Goal: Task Accomplishment & Management: Manage account settings

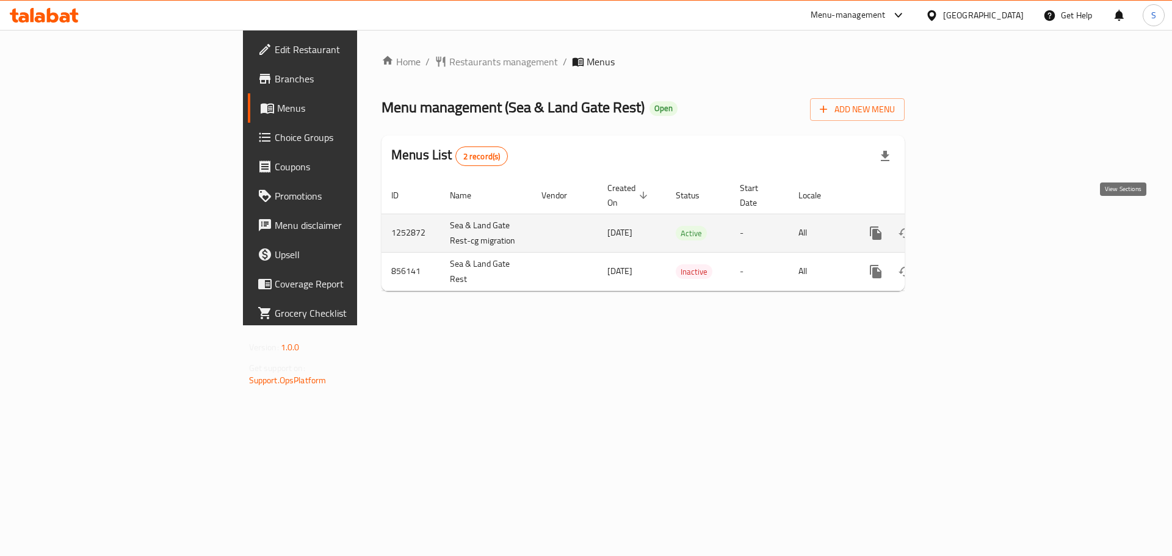
click at [969, 228] on icon "enhanced table" at bounding box center [963, 233] width 11 height 11
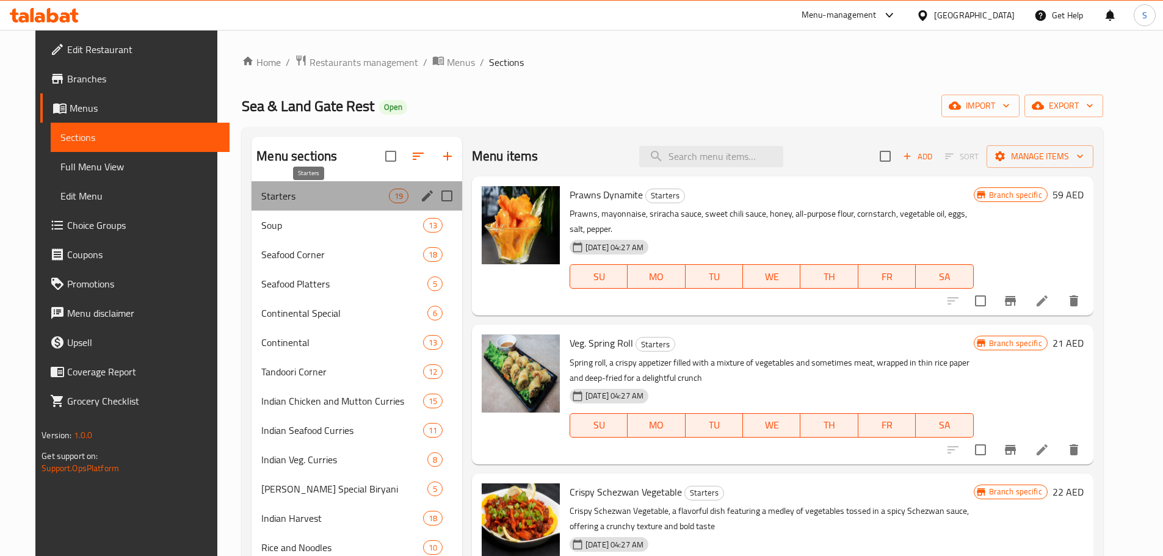
click at [308, 201] on span "Starters" at bounding box center [324, 196] width 127 height 15
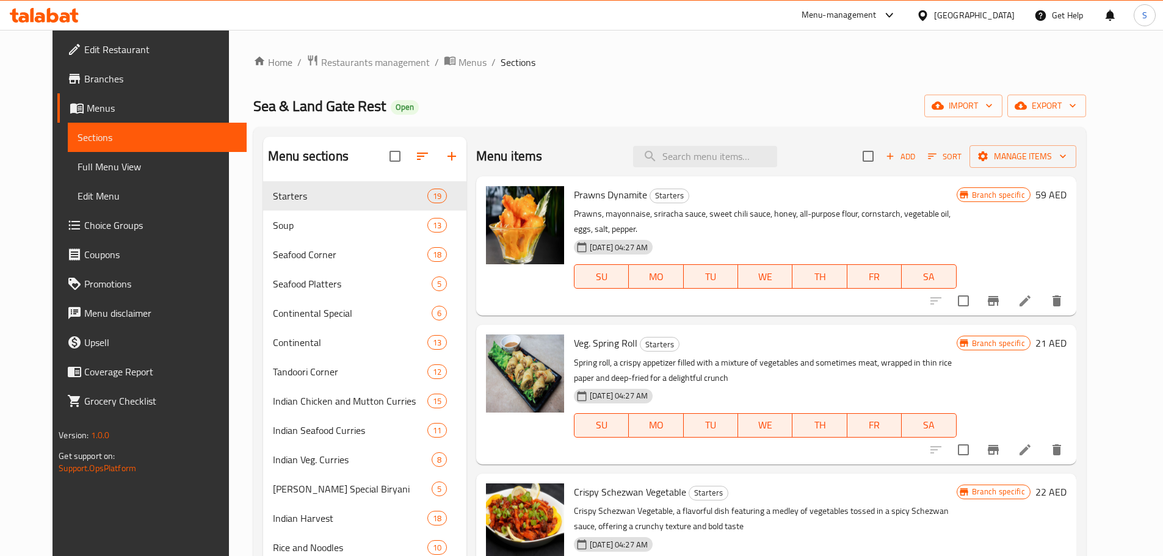
scroll to position [122, 0]
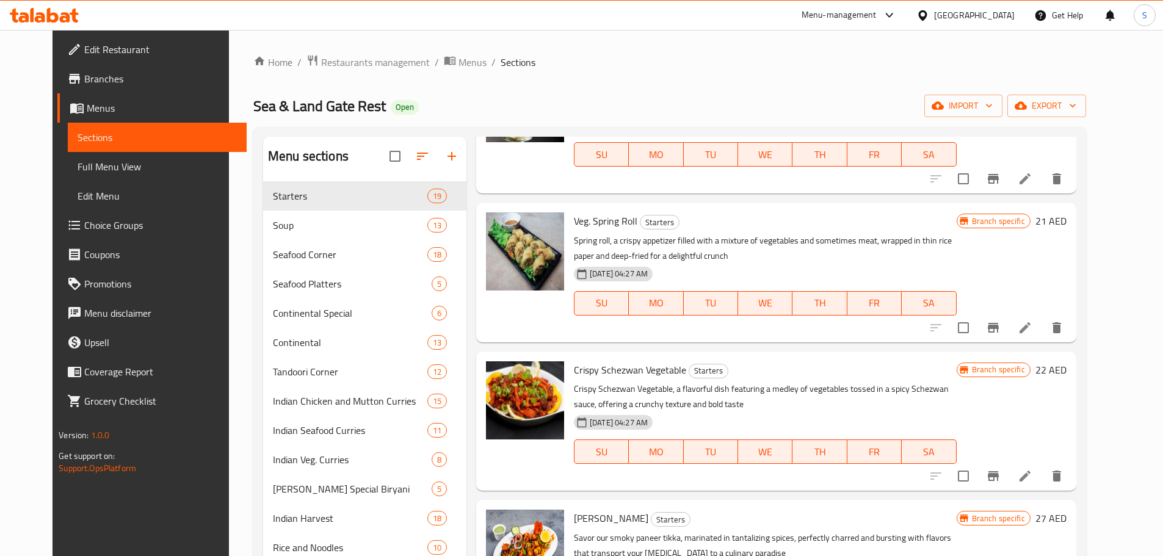
click at [45, 10] on icon at bounding box center [44, 15] width 69 height 15
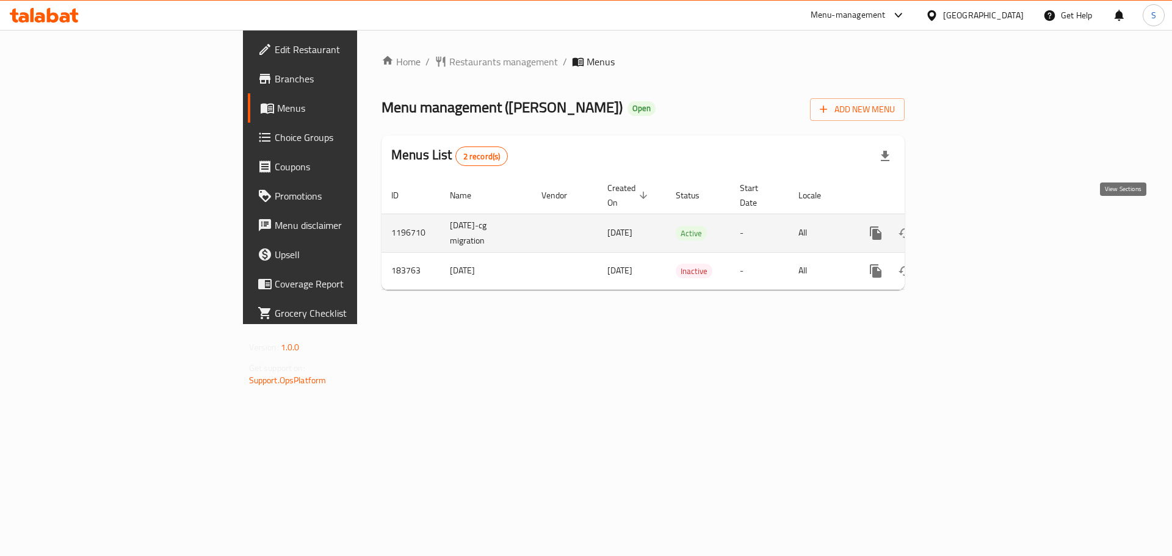
click at [978, 218] on link "enhanced table" at bounding box center [963, 232] width 29 height 29
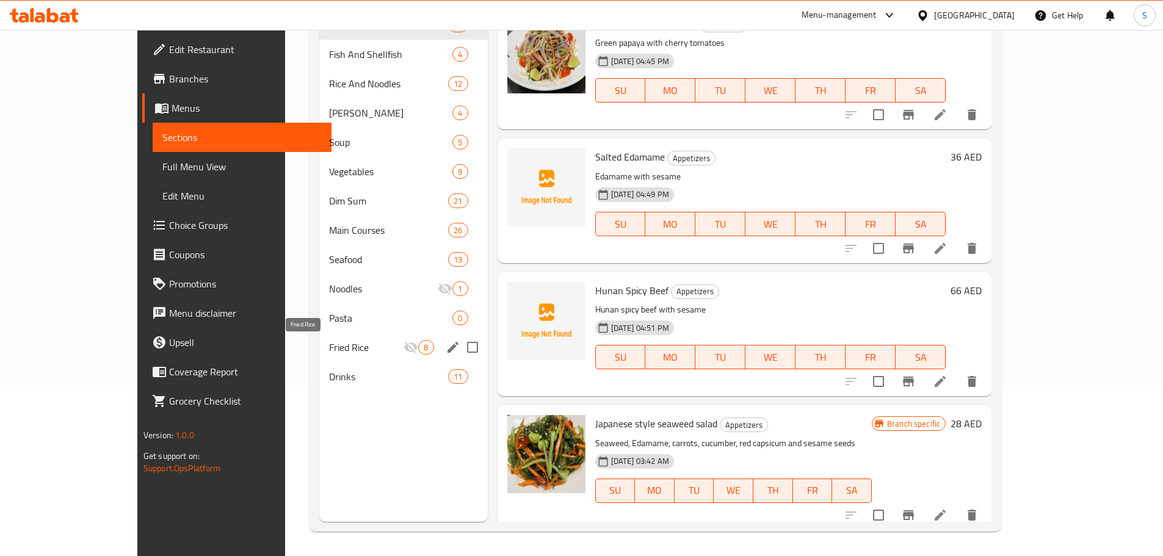
scroll to position [110, 0]
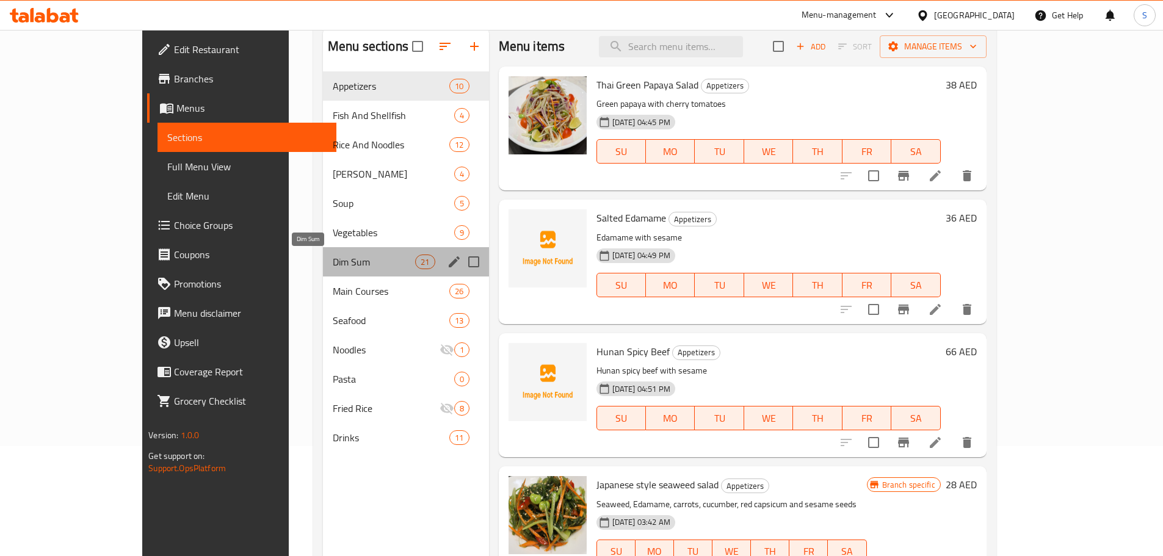
click at [333, 268] on span "Dim Sum" at bounding box center [374, 261] width 82 height 15
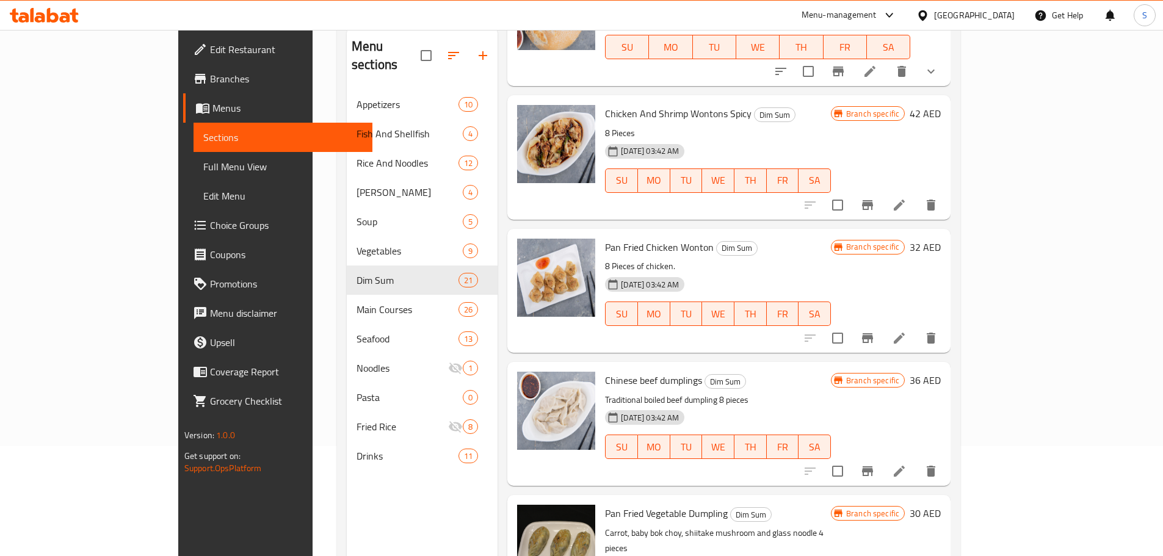
scroll to position [1282, 0]
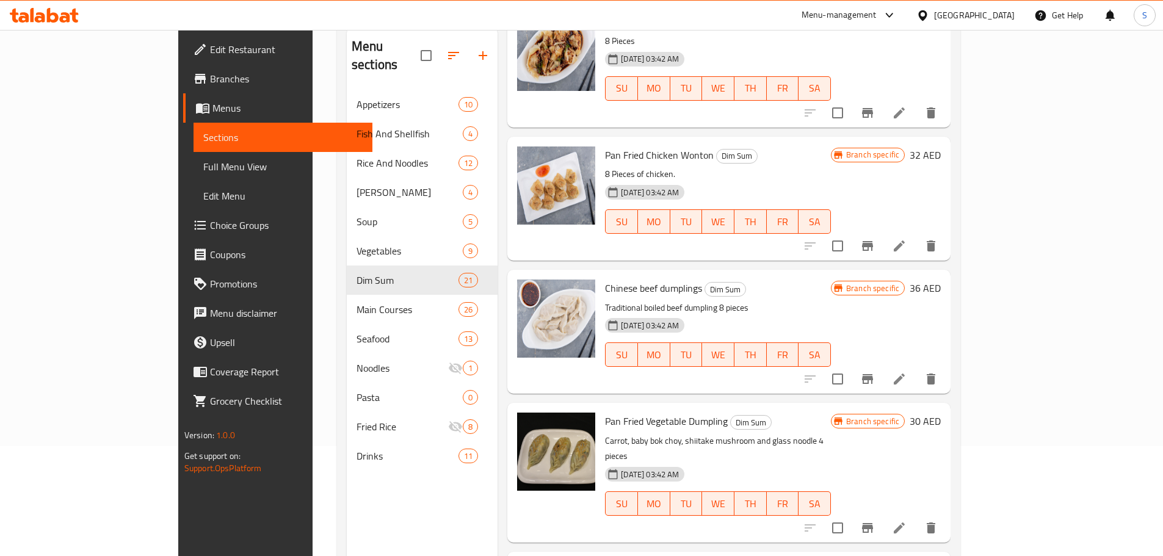
click at [57, 18] on icon at bounding box center [53, 15] width 12 height 15
